Goal: Information Seeking & Learning: Find specific fact

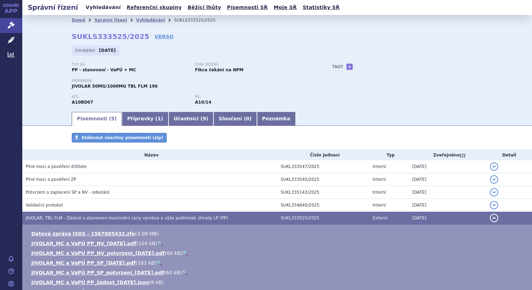
click at [99, 7] on link "Vyhledávání" at bounding box center [103, 7] width 39 height 9
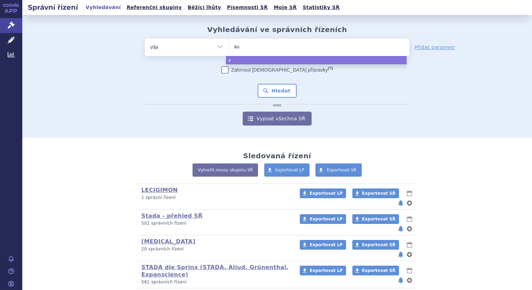
type input "aux"
type input "auxph"
type input "auxphar"
type input "auxpharma"
select select "auxpharma"
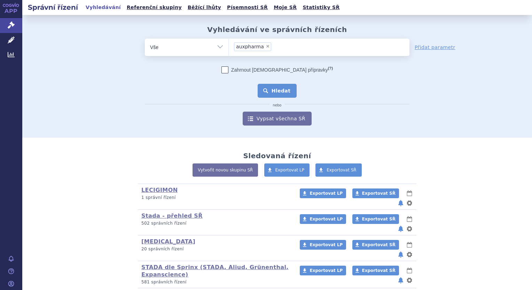
click at [280, 85] on button "Hledat" at bounding box center [277, 91] width 39 height 14
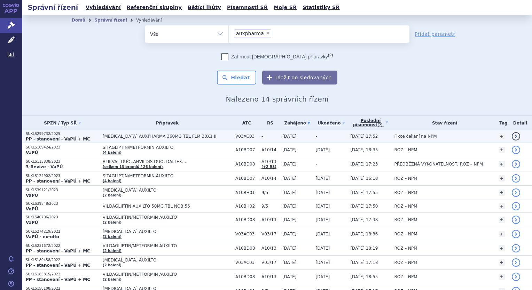
click at [35, 135] on p "SUKLS299732/2025" at bounding box center [62, 134] width 73 height 5
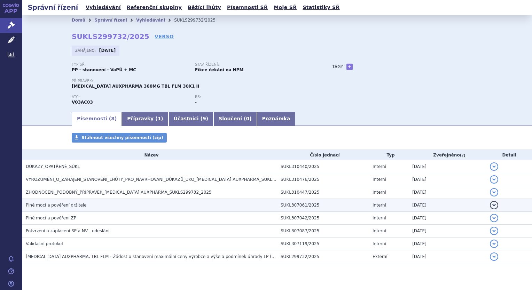
click at [57, 207] on span "Plné moci a pověření držitele" at bounding box center [56, 205] width 61 height 5
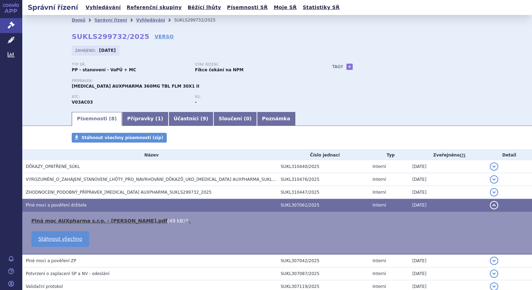
click at [117, 222] on link "Plná moc AUXpharma s.r.o. - Renata Hoffman.pdf" at bounding box center [99, 221] width 136 height 6
click at [111, 221] on link "Plná moc AUXpharma s.r.o. - Renata Hoffman.pdf" at bounding box center [99, 221] width 136 height 6
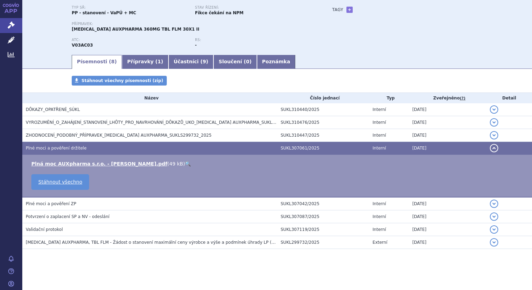
scroll to position [57, 0]
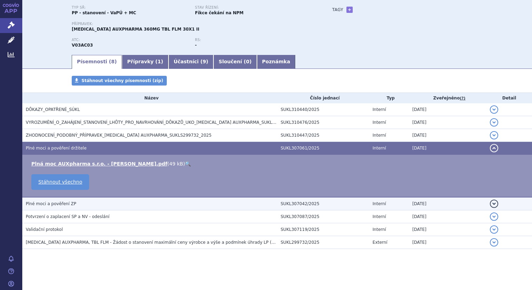
click at [52, 203] on span "Plné moci a pověření ZP" at bounding box center [51, 204] width 50 height 5
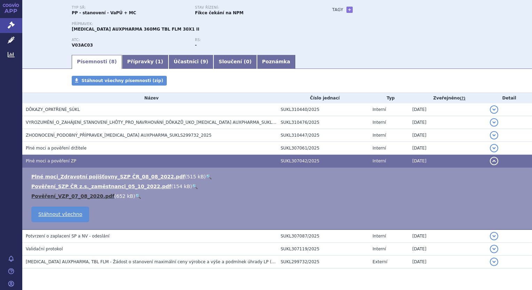
click at [91, 196] on link "Pověření_VZP_07_08_2020.pdf" at bounding box center [72, 197] width 83 height 6
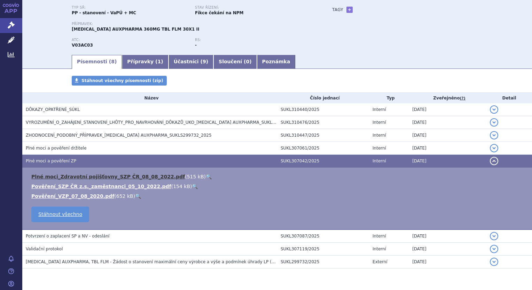
click at [126, 177] on link "Plné moci_Zdravotní pojišťovny_SZP ČR_08_08_2022.pdf" at bounding box center [108, 177] width 154 height 6
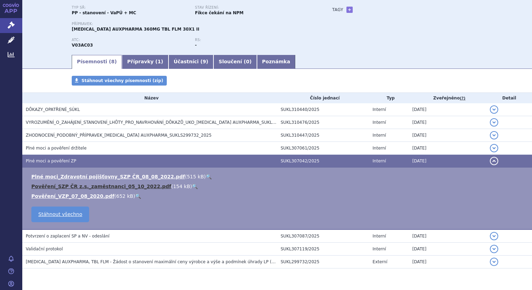
click at [131, 186] on link "Pověření_SZP ČR z.s._zaměstnanci_05_10_2022.pdf" at bounding box center [101, 187] width 140 height 6
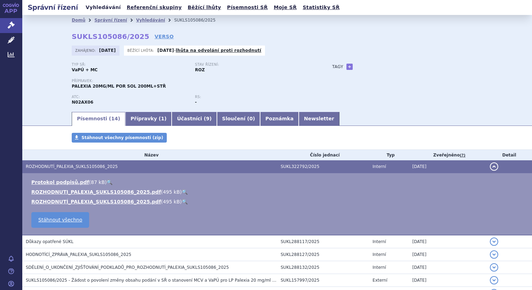
click at [110, 6] on link "Vyhledávání" at bounding box center [103, 7] width 39 height 9
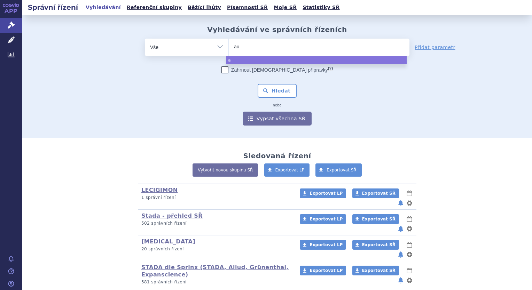
type input "aux"
type input "auxp"
type input "auxph"
type input "auxpha"
type input "auxpharm"
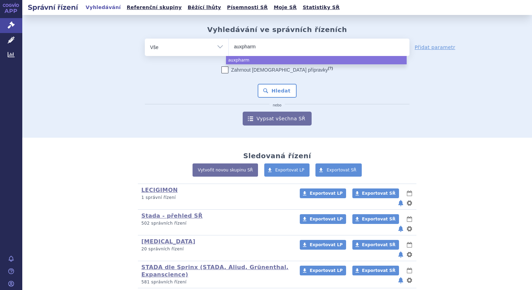
type input "auxpharma"
select select "auxpharma"
click at [286, 91] on button "Hledat" at bounding box center [277, 91] width 39 height 14
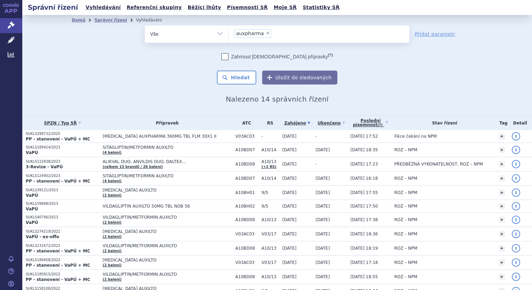
click at [43, 133] on p "SUKLS299732/2025" at bounding box center [62, 134] width 73 height 5
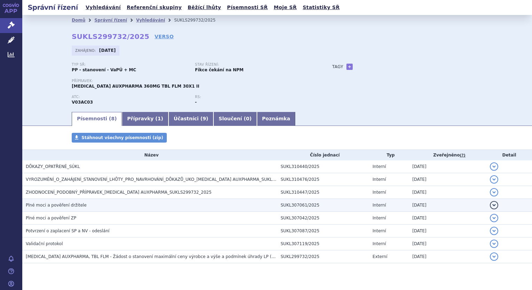
click at [61, 207] on span "Plné moci a pověření držitele" at bounding box center [56, 205] width 61 height 5
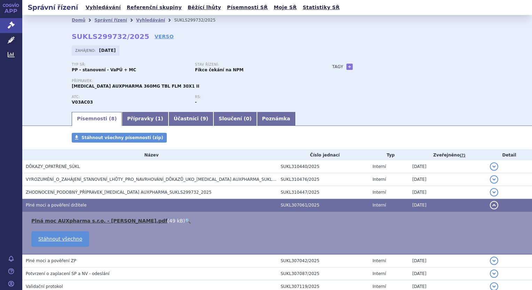
click at [107, 220] on link "Plná moc AUXpharma s.r.o. - [PERSON_NAME].pdf" at bounding box center [99, 221] width 136 height 6
click at [101, 5] on link "Vyhledávání" at bounding box center [103, 7] width 39 height 9
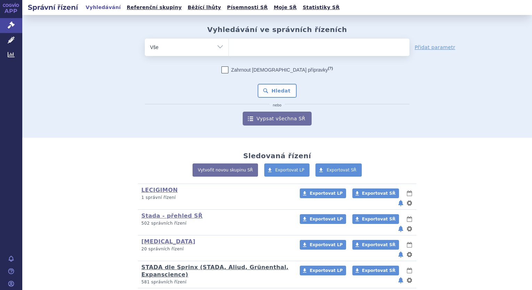
click at [171, 264] on link "STADA dle Sprinx (STADA, Aliud, Grünenthal, Expanscience)" at bounding box center [214, 271] width 147 height 14
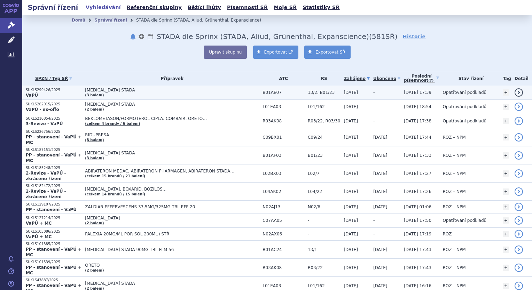
click at [32, 90] on p "SUKLS299426/2025" at bounding box center [54, 90] width 56 height 5
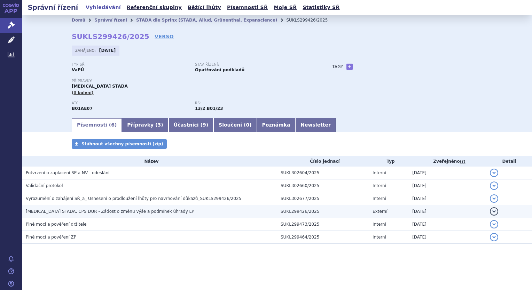
click at [59, 210] on span "[MEDICAL_DATA] STADA, CPS DUR - Žádost o změnu výše a podmínek úhrady LP" at bounding box center [110, 211] width 169 height 5
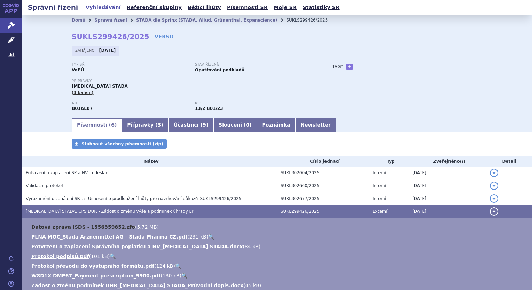
click at [57, 229] on link "Datová zpráva ISDS - 1556359852.zfo" at bounding box center [83, 228] width 104 height 6
